Goal: Find specific page/section: Locate a particular part of the current website

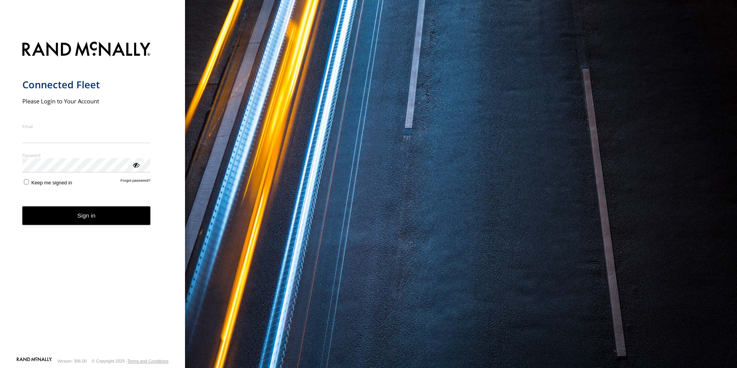
type input "**********"
click at [98, 219] on button "Sign in" at bounding box center [86, 215] width 128 height 19
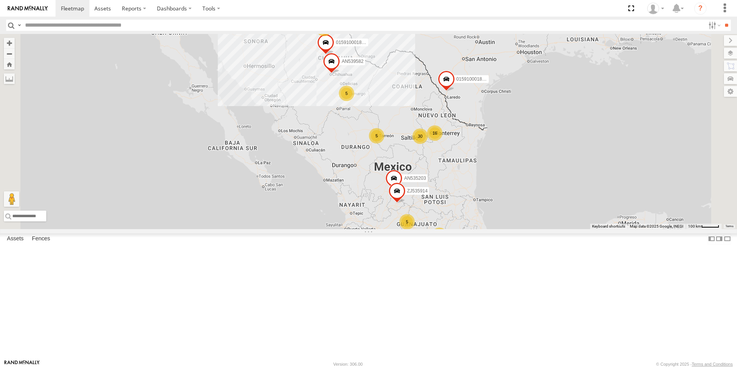
click at [29, 25] on input "text" at bounding box center [363, 25] width 683 height 11
type input "***"
click at [722, 20] on input "**" at bounding box center [726, 25] width 9 height 11
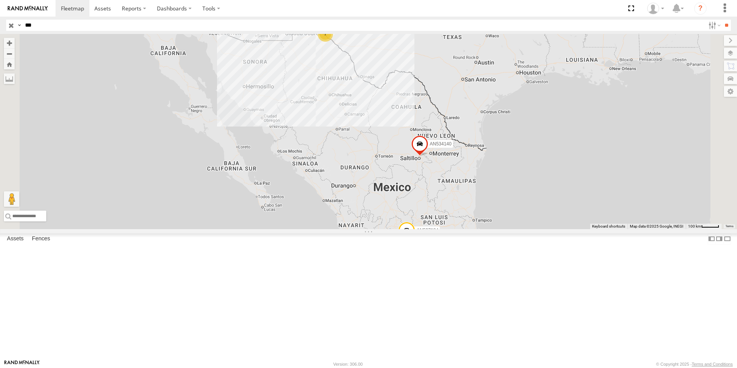
click at [0, 0] on div "BASE 7" at bounding box center [0, 0] width 0 height 0
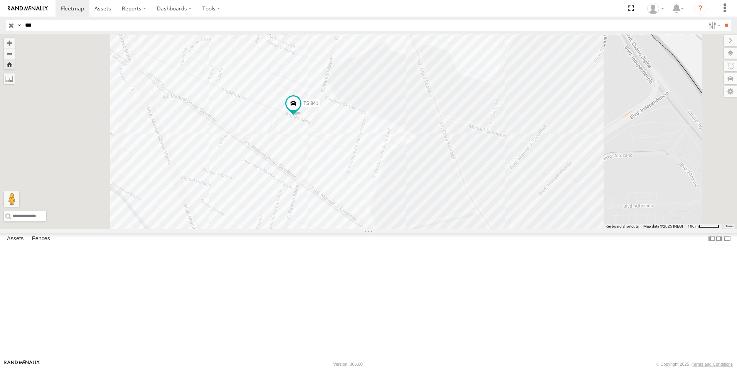
drag, startPoint x: 360, startPoint y: 176, endPoint x: 523, endPoint y: 223, distance: 169.9
click at [524, 223] on div "TS 841" at bounding box center [368, 131] width 737 height 195
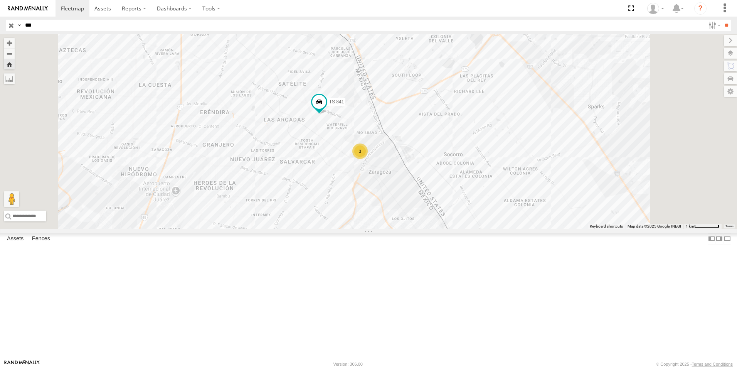
drag, startPoint x: 438, startPoint y: 295, endPoint x: 432, endPoint y: 243, distance: 52.0
click at [436, 229] on div "TS 841 3 L8679" at bounding box center [368, 131] width 737 height 195
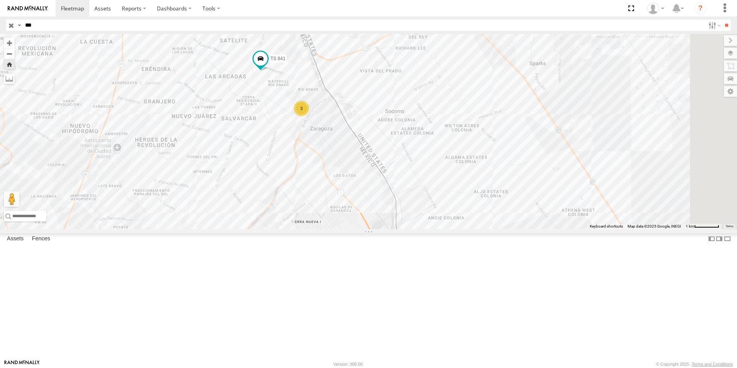
drag, startPoint x: 404, startPoint y: 243, endPoint x: 352, endPoint y: 282, distance: 64.8
click at [352, 229] on div "TS 841 3 L8679" at bounding box center [368, 131] width 737 height 195
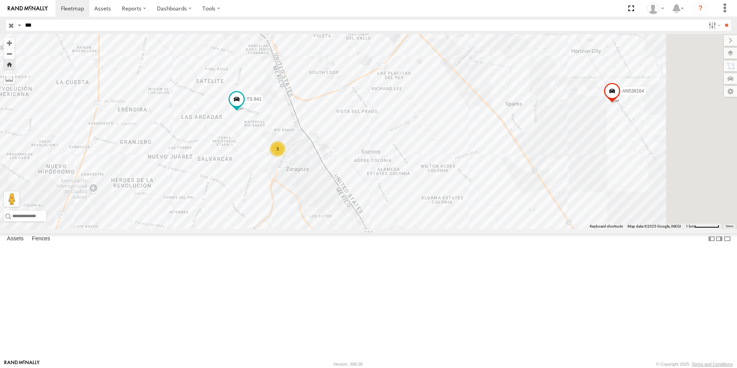
drag, startPoint x: 360, startPoint y: 208, endPoint x: 353, endPoint y: 243, distance: 36.1
click at [353, 229] on div "TS 841 3 L8679 AN538164" at bounding box center [368, 131] width 737 height 195
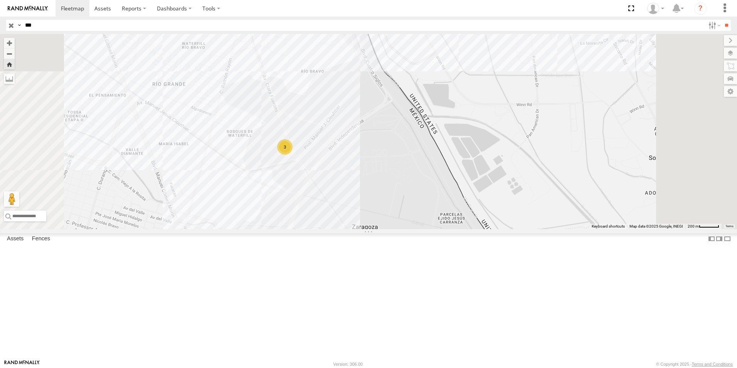
drag, startPoint x: 408, startPoint y: 201, endPoint x: 405, endPoint y: 229, distance: 27.9
click at [405, 229] on div "TS 841 L8679 AN538164 3" at bounding box center [368, 131] width 737 height 195
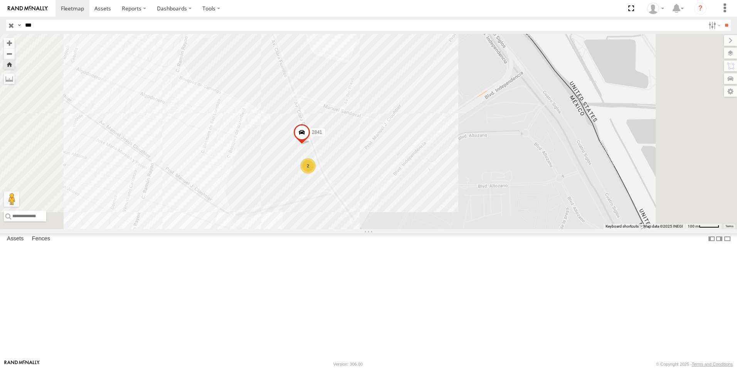
drag, startPoint x: 352, startPoint y: 190, endPoint x: 348, endPoint y: 238, distance: 48.0
click at [348, 229] on div "TS 841 L8679 AN538164 2 2841" at bounding box center [368, 131] width 737 height 195
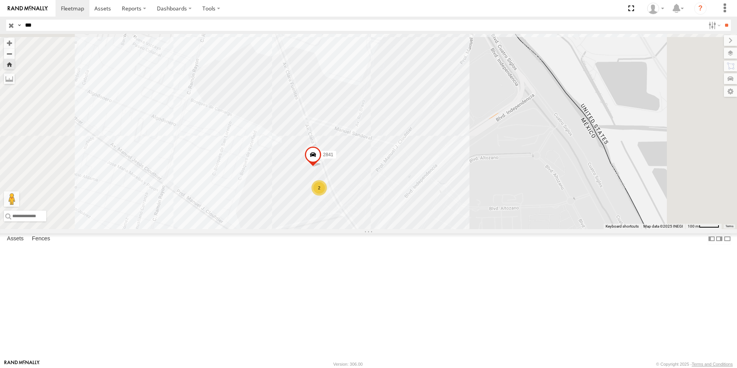
drag, startPoint x: 333, startPoint y: 197, endPoint x: 344, endPoint y: 220, distance: 25.7
click at [344, 220] on div "TS 841 L8679 AN538164 2 2841" at bounding box center [368, 131] width 737 height 195
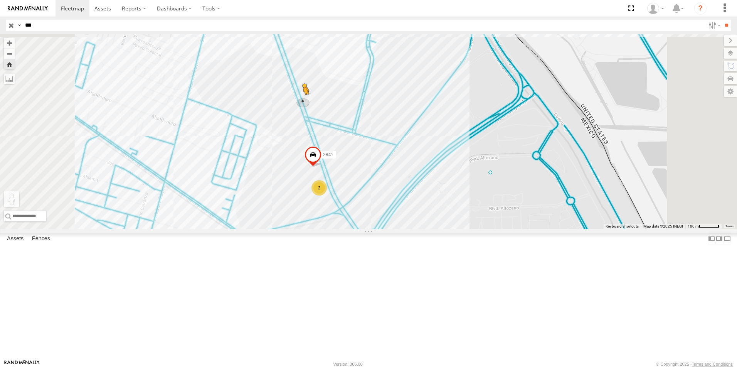
drag, startPoint x: 207, startPoint y: 327, endPoint x: 400, endPoint y: 167, distance: 250.8
click at [400, 167] on div "TS 841 L8679 AN538164 2 2841 To activate drag with keyboard, press Alt + Enter.…" at bounding box center [368, 131] width 737 height 195
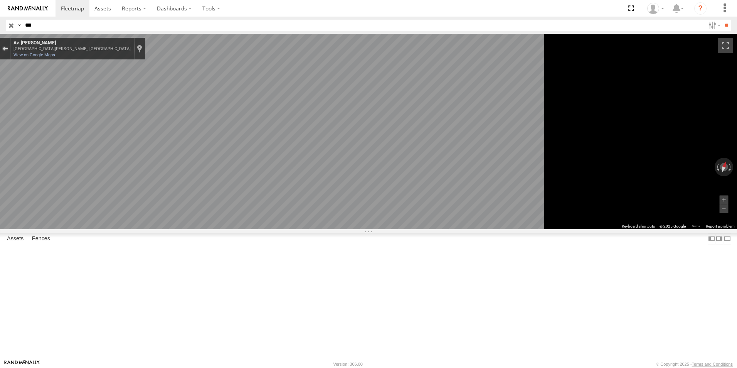
click at [8, 48] on div "Exit the Street View" at bounding box center [5, 48] width 6 height 5
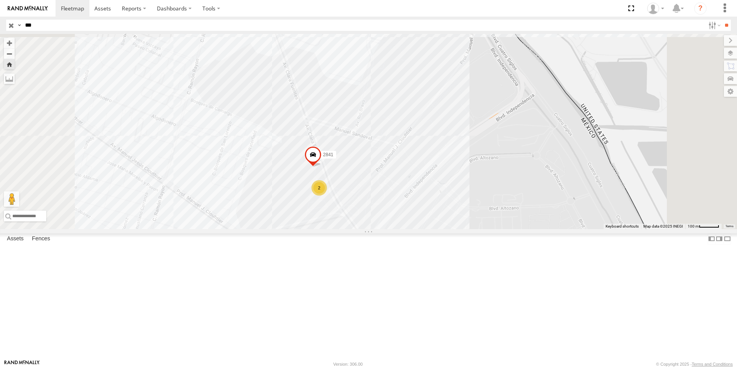
click at [0, 0] on link at bounding box center [0, 0] width 0 height 0
